Goal: Task Accomplishment & Management: Manage account settings

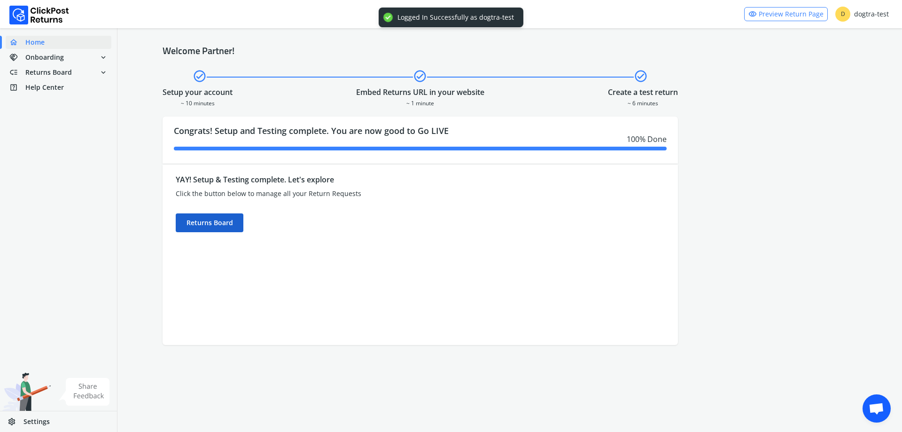
click at [192, 225] on div "Returns Board" at bounding box center [210, 222] width 68 height 19
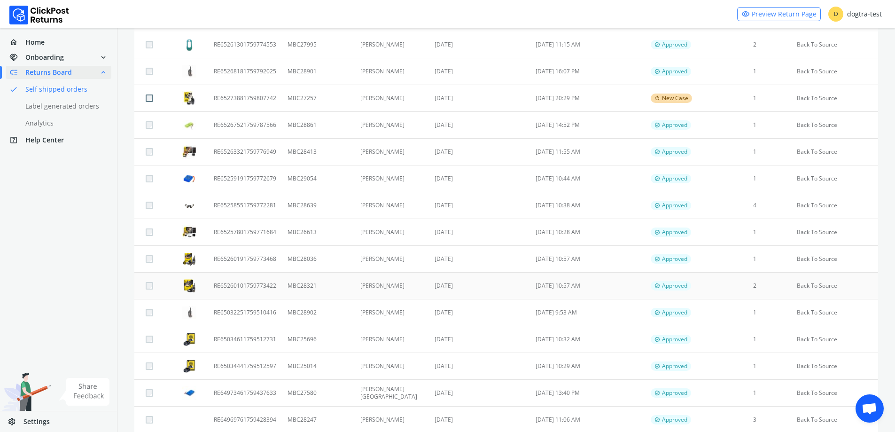
scroll to position [36, 0]
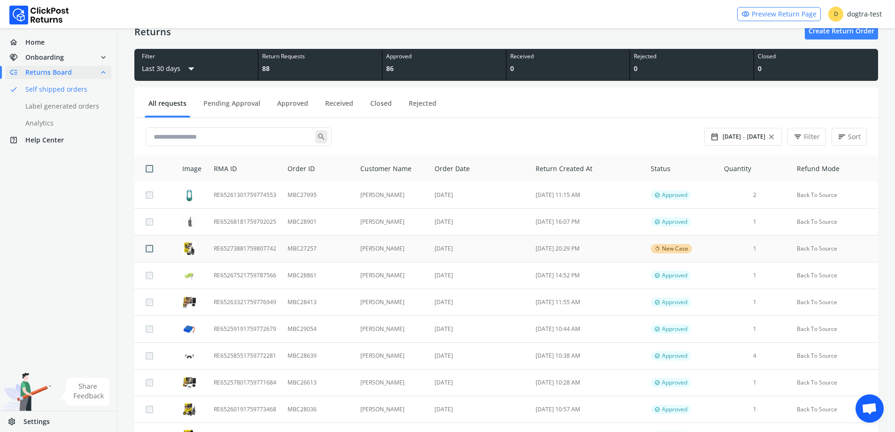
click at [288, 248] on td "MBC27257" at bounding box center [318, 248] width 73 height 27
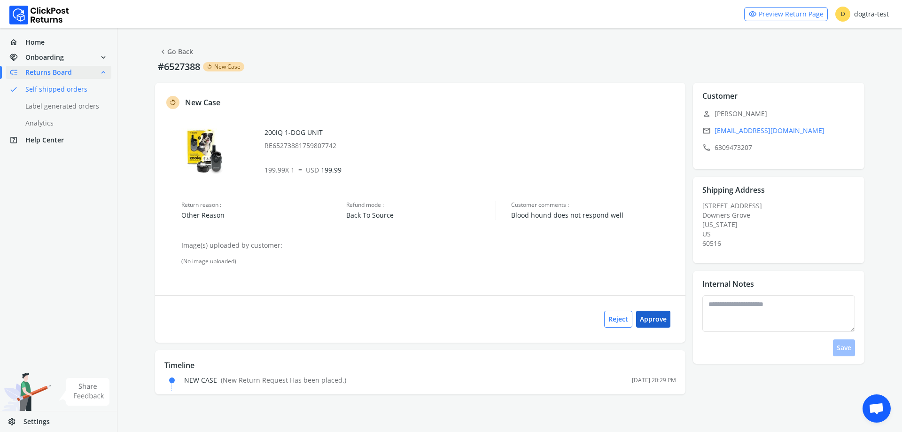
click at [650, 325] on button "Approve" at bounding box center [653, 319] width 34 height 17
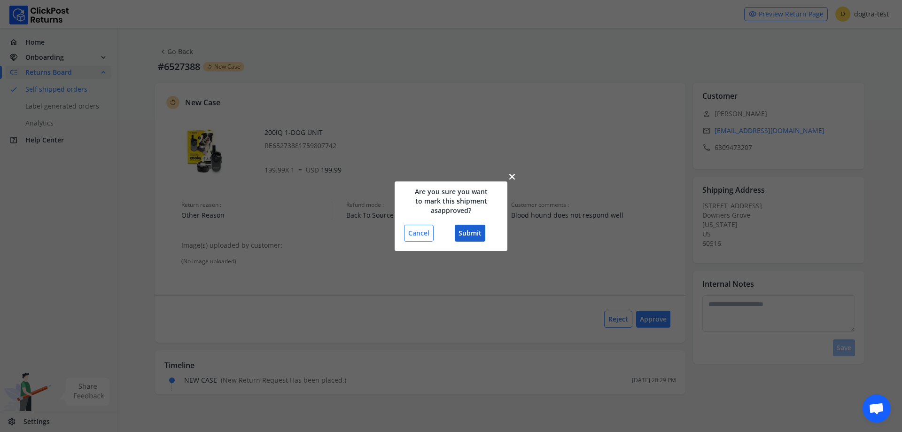
click at [476, 234] on button "Submit" at bounding box center [470, 233] width 31 height 17
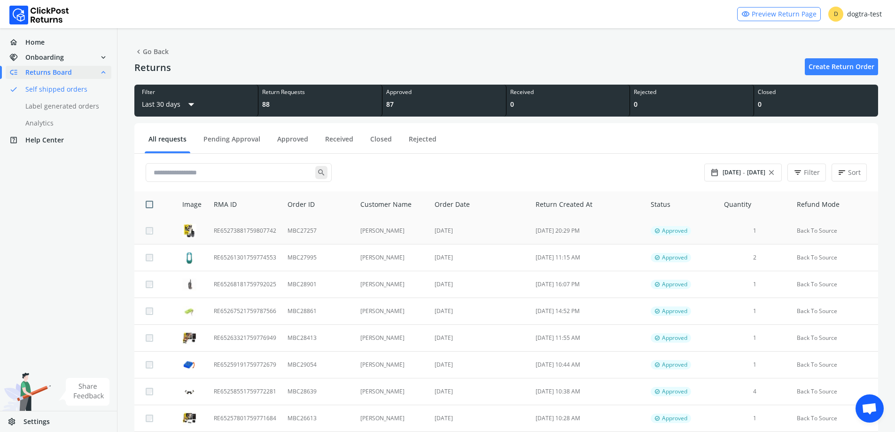
click at [420, 234] on td "[PERSON_NAME]" at bounding box center [392, 231] width 74 height 27
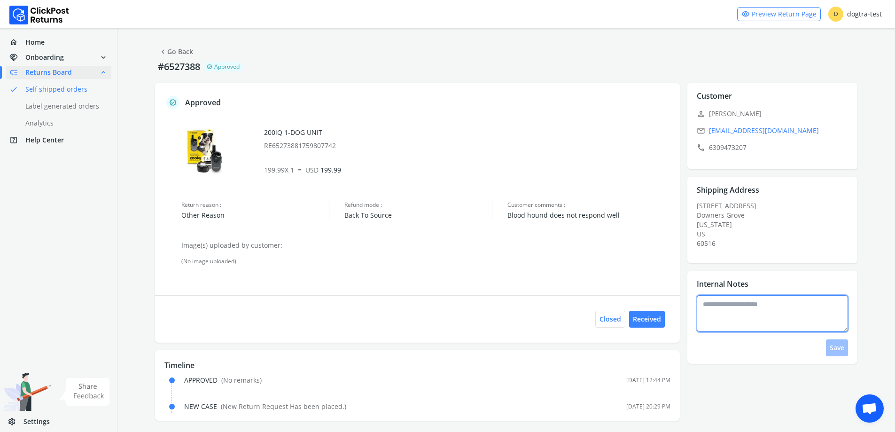
click at [781, 313] on textarea at bounding box center [772, 313] width 151 height 37
type textarea "**********"
click at [838, 346] on button "Save" at bounding box center [837, 347] width 22 height 17
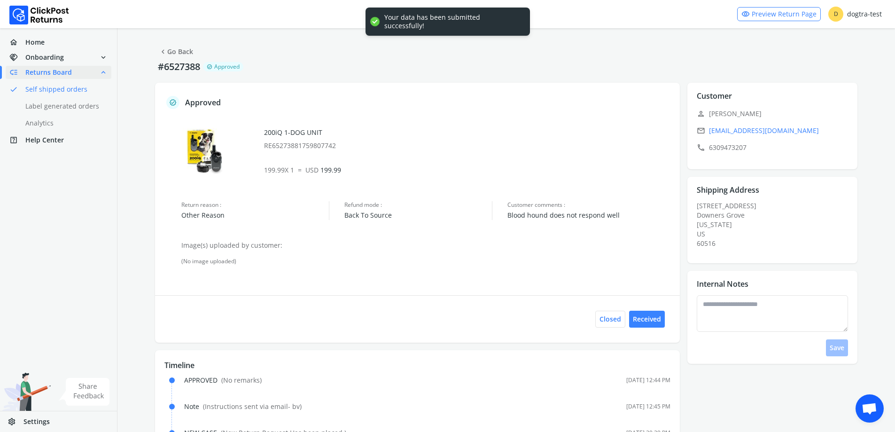
click at [174, 55] on link "chevron_left Go Back" at bounding box center [176, 51] width 34 height 13
